Goal: Transaction & Acquisition: Purchase product/service

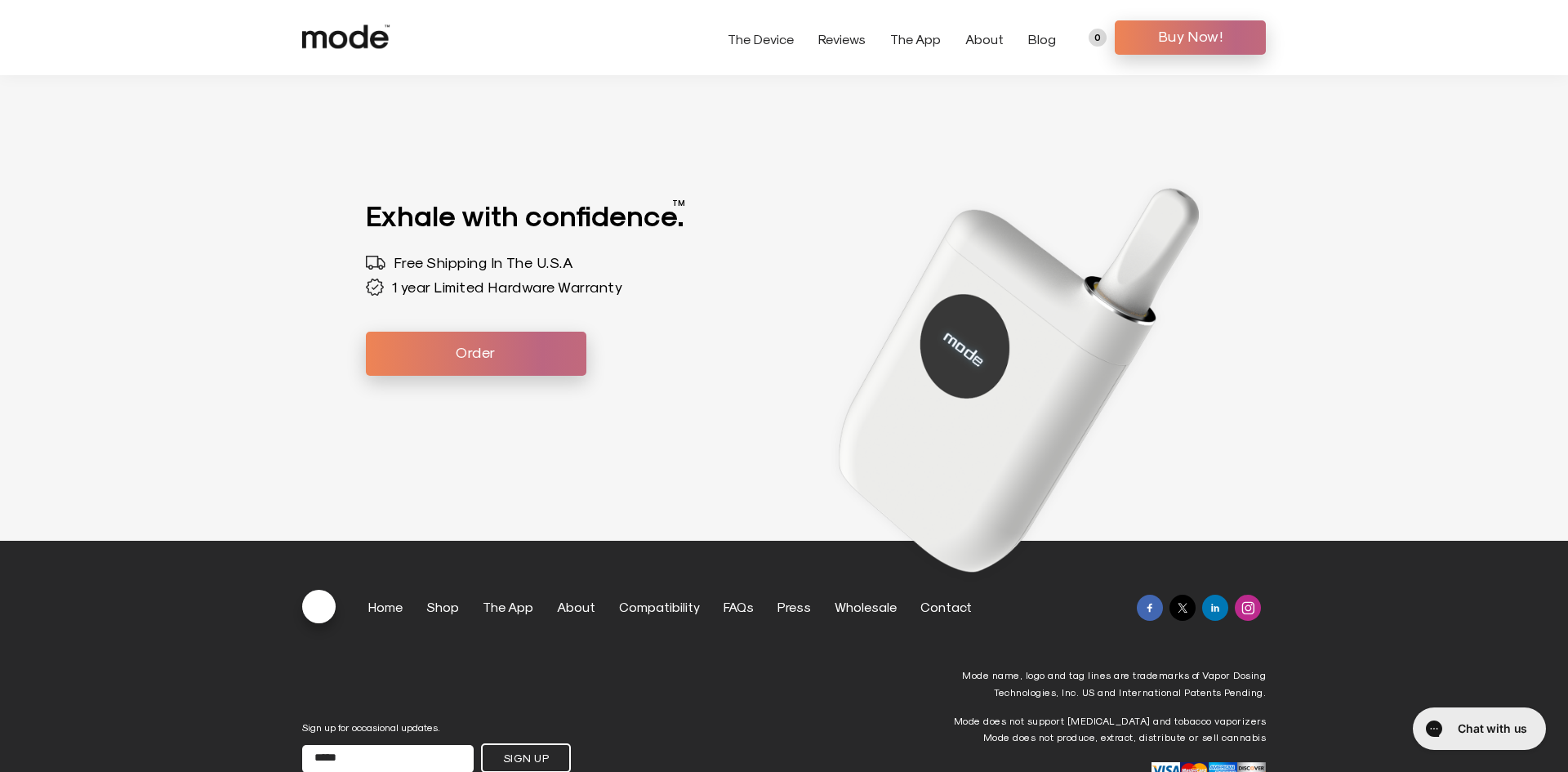
click at [784, 35] on link "The Device" at bounding box center [761, 39] width 66 height 15
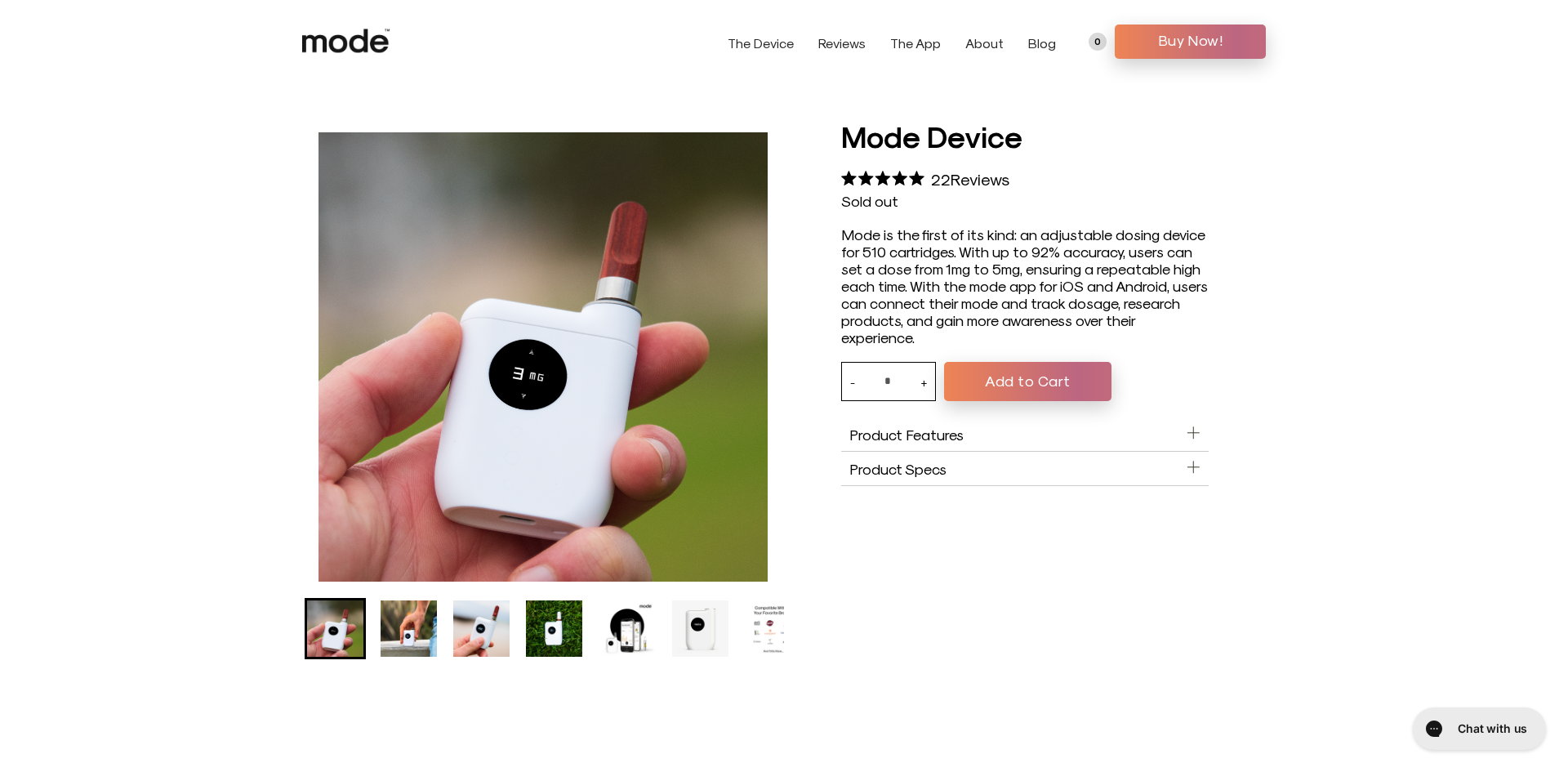
click at [1037, 384] on button "Add to Cart" at bounding box center [1027, 381] width 168 height 39
